Goal: Information Seeking & Learning: Learn about a topic

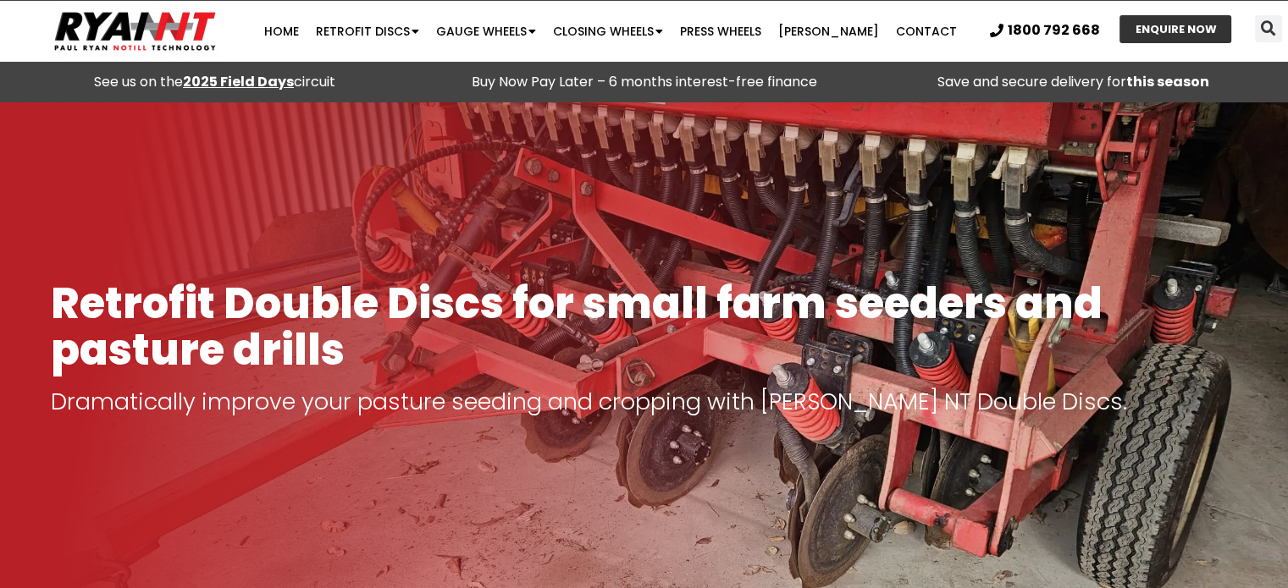
click at [231, 76] on strong "2025 Field Days" at bounding box center [238, 81] width 111 height 19
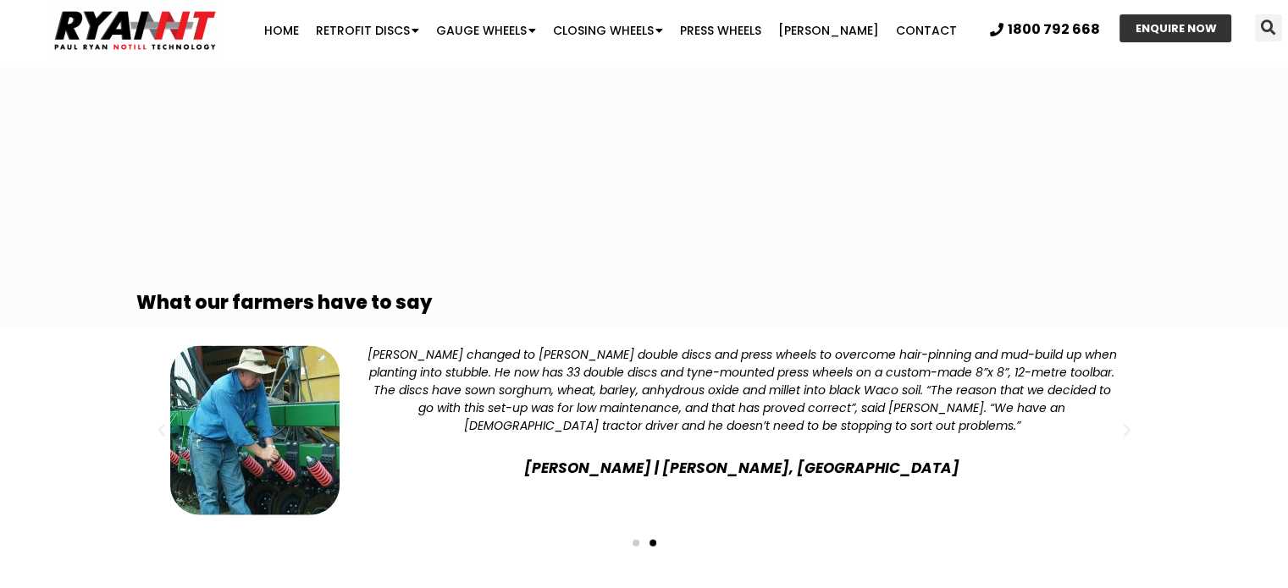
scroll to position [3556, 0]
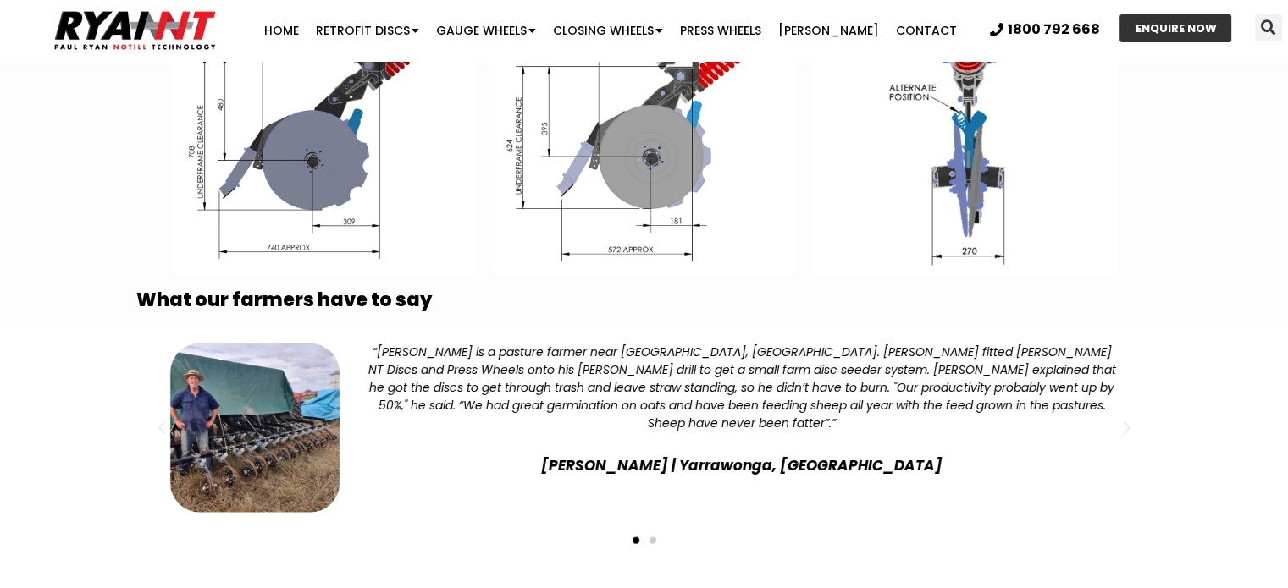
click at [654, 538] on span "Go to slide 2" at bounding box center [652, 541] width 7 height 7
click at [650, 538] on span "Go to slide 2" at bounding box center [652, 541] width 7 height 7
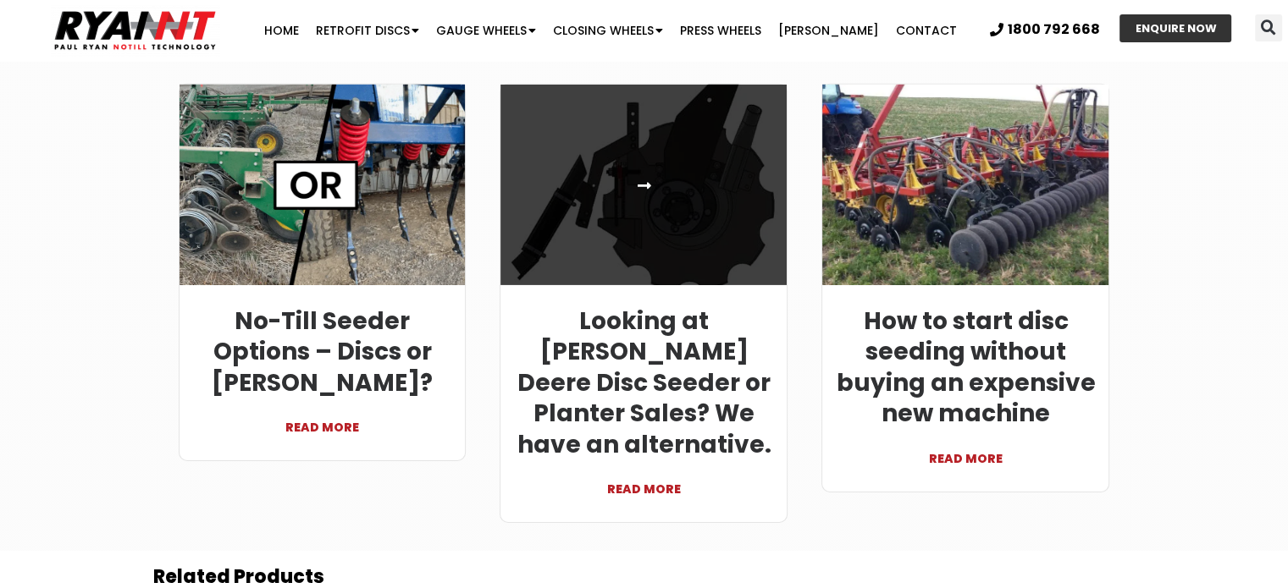
scroll to position [5418, 0]
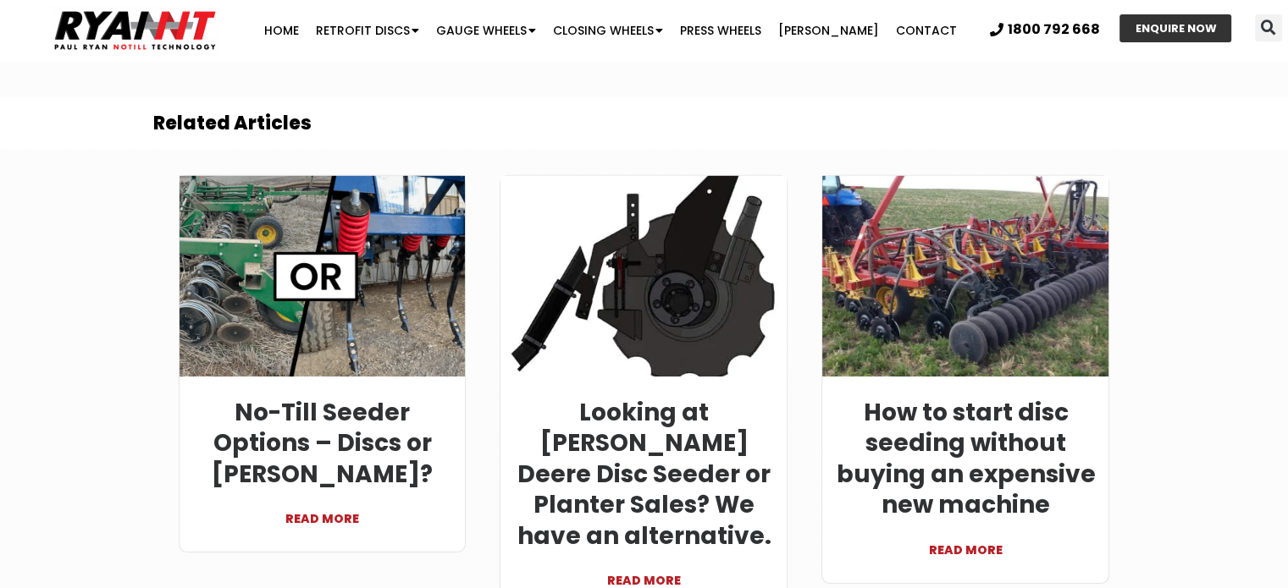
click at [962, 521] on link "READ MORE" at bounding box center [965, 541] width 261 height 41
